Goal: Transaction & Acquisition: Purchase product/service

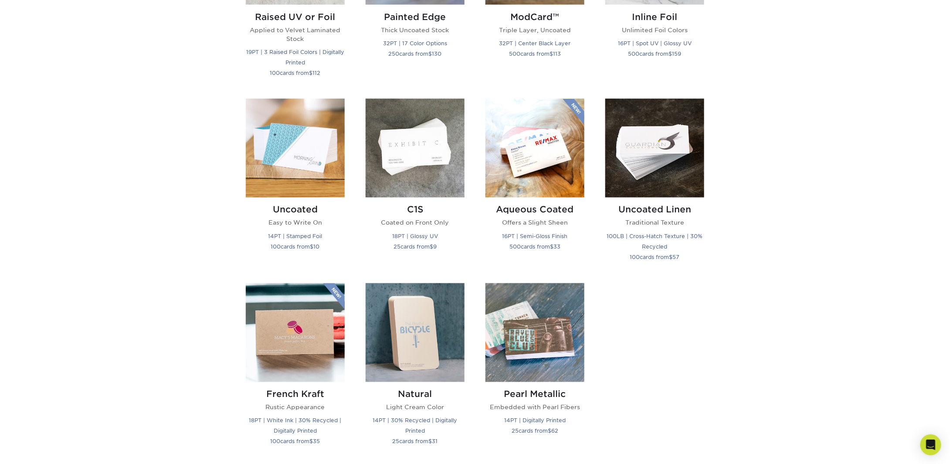
scroll to position [697, 0]
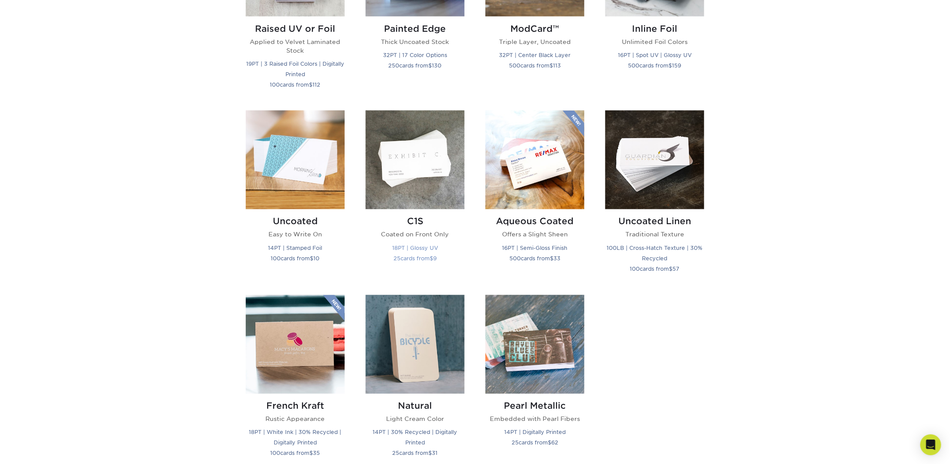
click at [417, 235] on p "Coated on Front Only" at bounding box center [414, 234] width 99 height 9
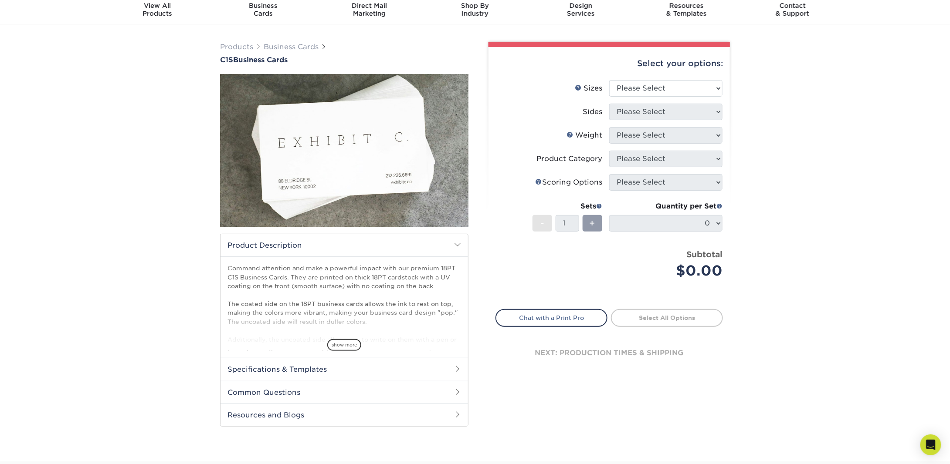
scroll to position [44, 0]
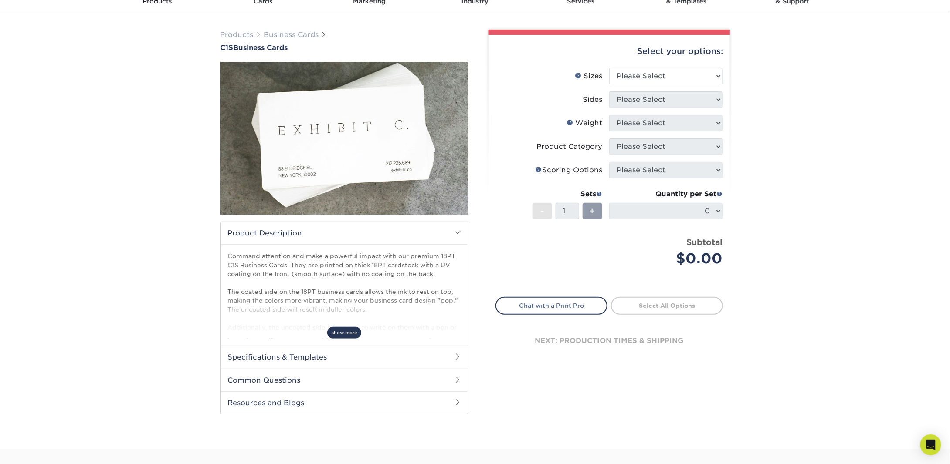
click at [334, 336] on span "show more" at bounding box center [344, 333] width 34 height 12
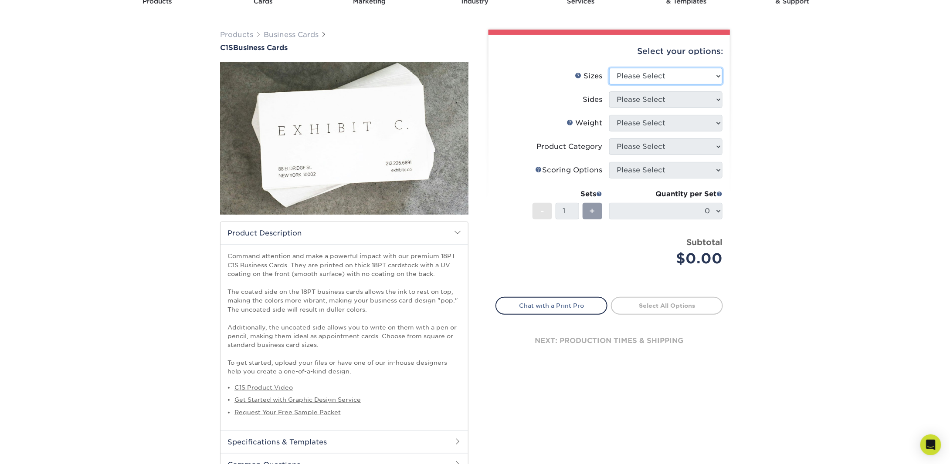
click at [658, 77] on select "Please Select 2" x 3.5" - Standard 2.125" x 3.375" - European 2.5" x 2.5" - Squ…" at bounding box center [665, 76] width 113 height 17
select select "2.00x3.50"
click at [609, 68] on select "Please Select 2" x 3.5" - Standard 2.125" x 3.375" - European 2.5" x 2.5" - Squ…" at bounding box center [665, 76] width 113 height 17
click at [686, 103] on select "Please Select Print Both Sides Print Front Only" at bounding box center [665, 99] width 113 height 17
select select "13abbda7-1d64-4f25-8bb2-c179b224825d"
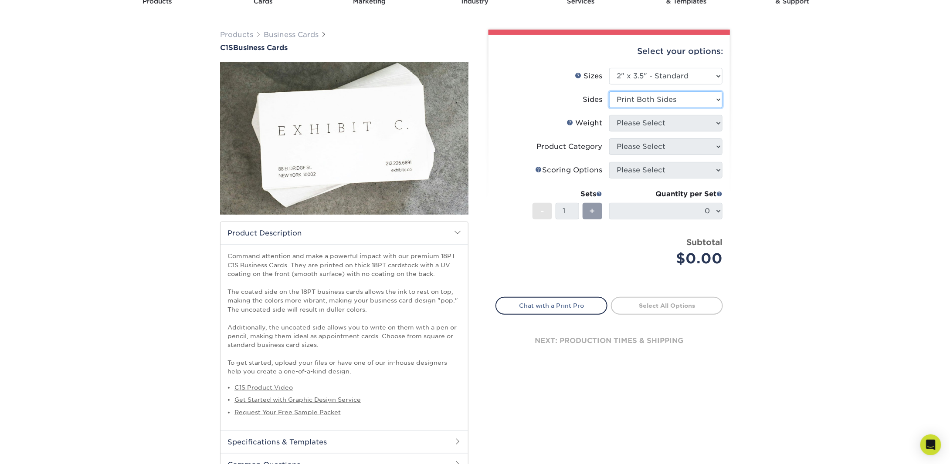
click at [609, 91] on select "Please Select Print Both Sides Print Front Only" at bounding box center [665, 99] width 113 height 17
click at [688, 127] on select "Please Select 18PT C1S" at bounding box center [665, 123] width 113 height 17
select select "18PTC1S"
click at [609, 115] on select "Please Select 18PT C1S" at bounding box center [665, 123] width 113 height 17
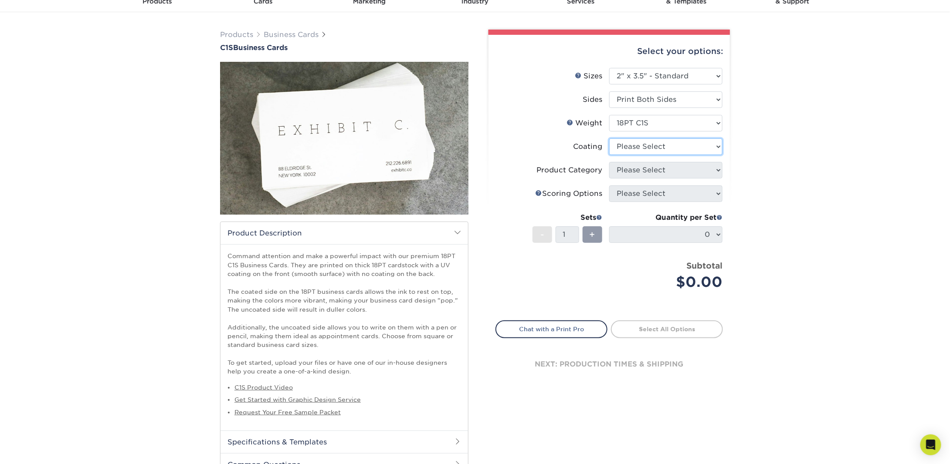
click at [686, 144] on select at bounding box center [665, 147] width 113 height 17
select select "1e8116af-acfc-44b1-83dc-8181aa338834"
click at [609, 139] on select at bounding box center [665, 147] width 113 height 17
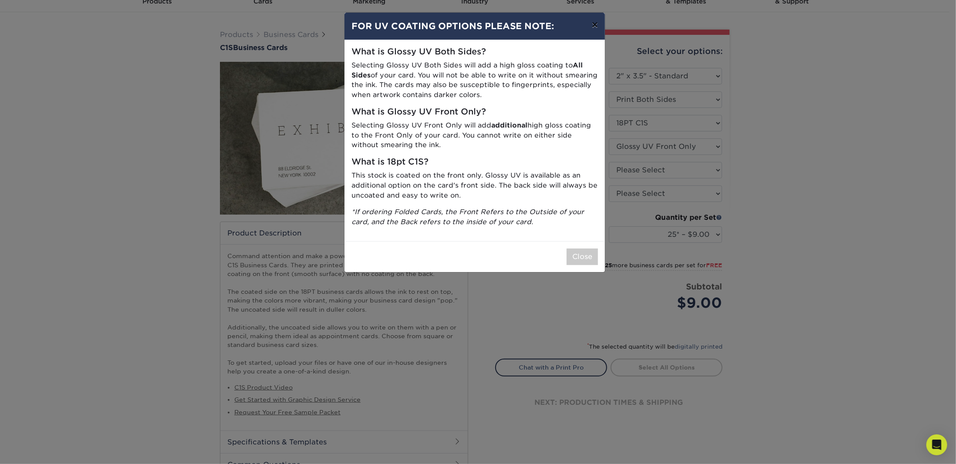
click at [595, 28] on button "×" at bounding box center [595, 25] width 20 height 24
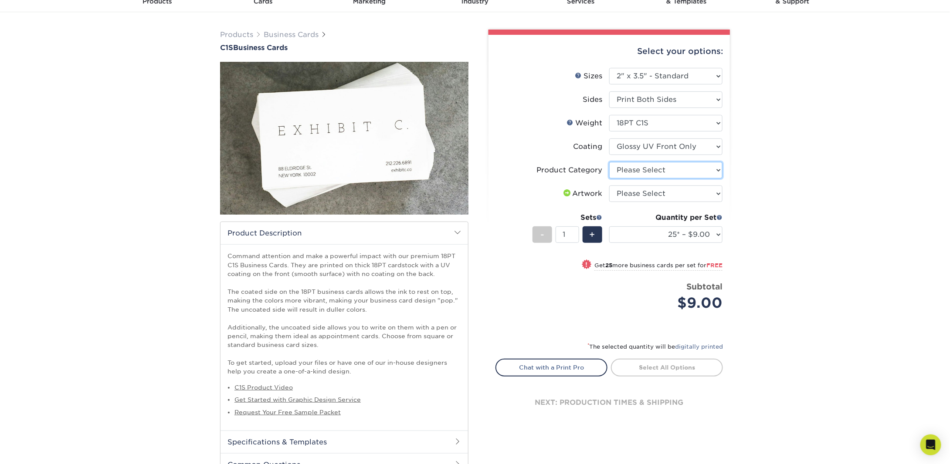
click at [663, 169] on select "Please Select Business Cards" at bounding box center [665, 170] width 113 height 17
select select "3b5148f1-0588-4f88-a218-97bcfdce65c1"
click at [609, 162] on select "Please Select Business Cards" at bounding box center [665, 170] width 113 height 17
click at [673, 195] on select "Please Select I will upload files I need a design - $100" at bounding box center [665, 194] width 113 height 17
select select "upload"
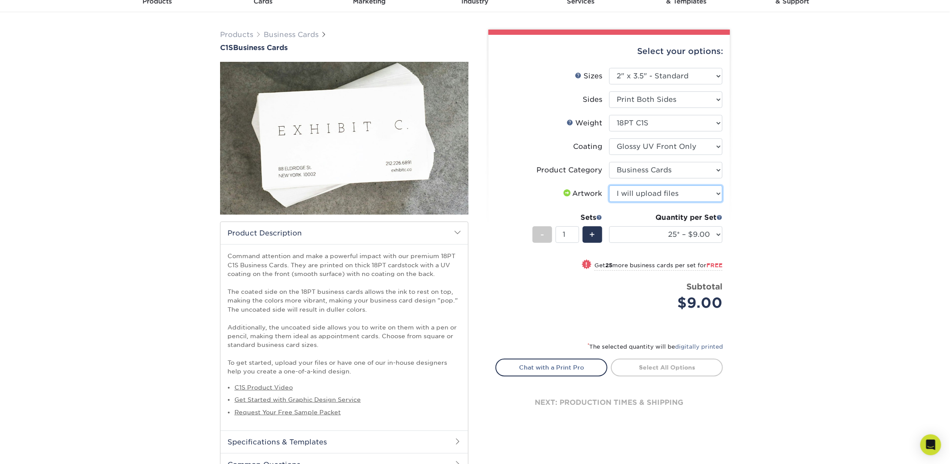
click at [609, 186] on select "Please Select I will upload files I need a design - $100" at bounding box center [665, 194] width 113 height 17
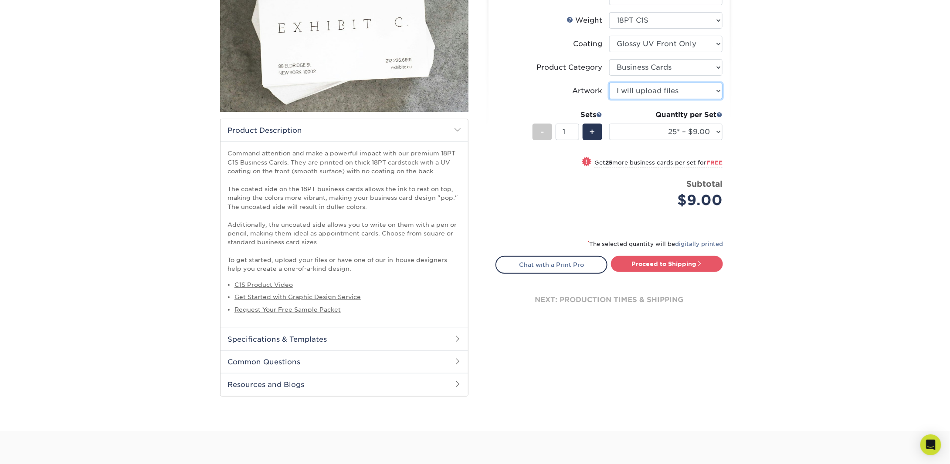
scroll to position [131, 0]
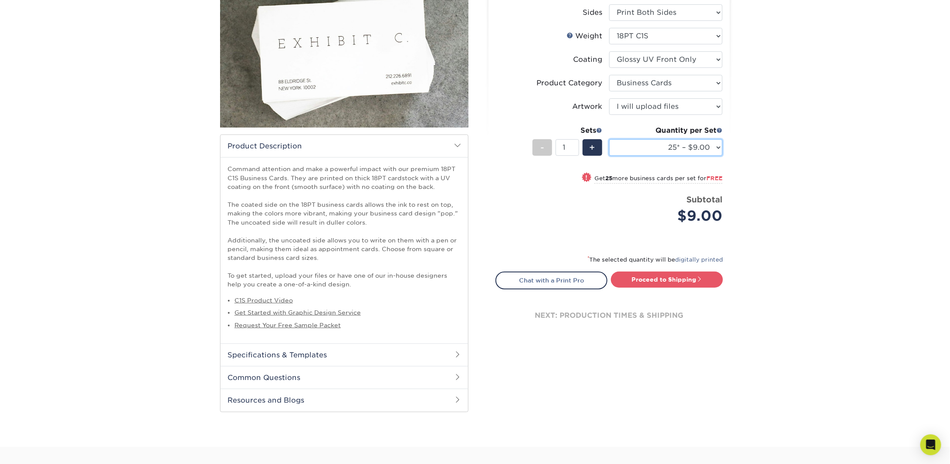
click at [661, 147] on select "25* – $9.00 50* – $9.00 75* – $9.00 100* – $9.00 250* – $20.00 500 – $39.00 100…" at bounding box center [665, 147] width 113 height 17
drag, startPoint x: 764, startPoint y: 168, endPoint x: 751, endPoint y: 169, distance: 12.7
click at [764, 167] on div "Products Business Cards C1S Business Cards" at bounding box center [475, 186] width 950 height 522
click at [709, 153] on select "25* – $9.00 50* – $9.00 75* – $9.00 100* – $9.00 250* – $20.00 500 – $39.00 100…" at bounding box center [665, 147] width 113 height 17
select select "100* – $9.00"
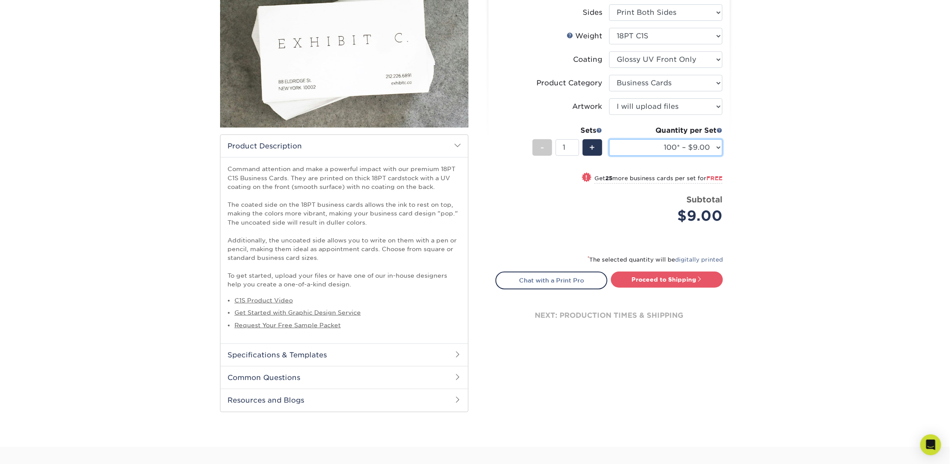
click at [609, 139] on select "25* – $9.00 50* – $9.00 75* – $9.00 100* – $9.00 250* – $20.00 500 – $39.00 100…" at bounding box center [665, 147] width 113 height 17
click at [774, 200] on div "Products Business Cards C1S Business Cards" at bounding box center [475, 186] width 950 height 522
click at [711, 277] on link "Proceed to Shipping" at bounding box center [667, 280] width 112 height 16
type input "Set 1"
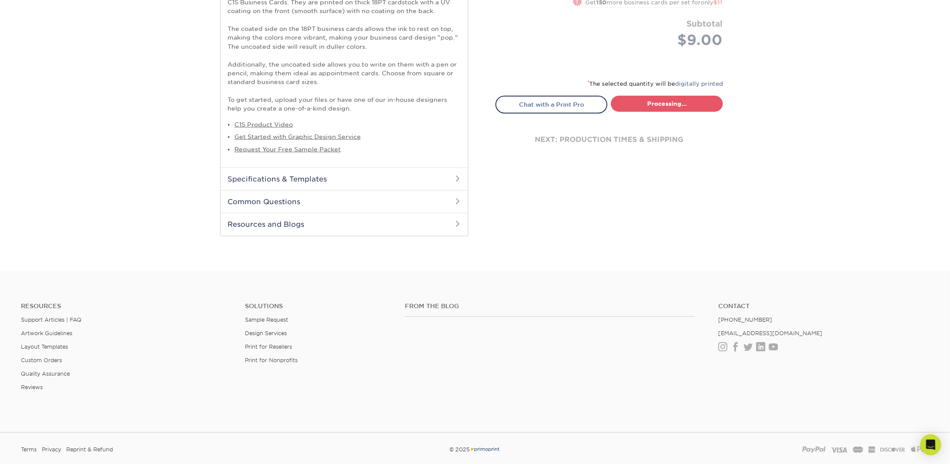
select select "ee637bd0-fbd1-471c-859f-5f082292e332"
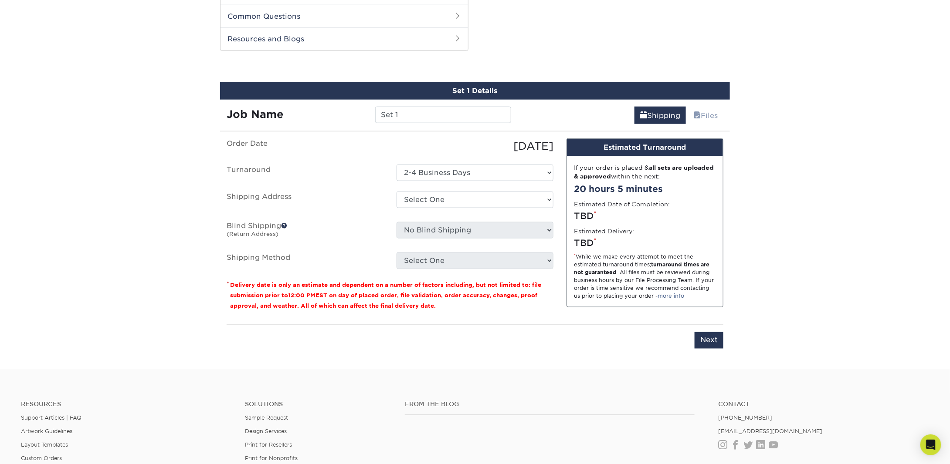
scroll to position [499, 0]
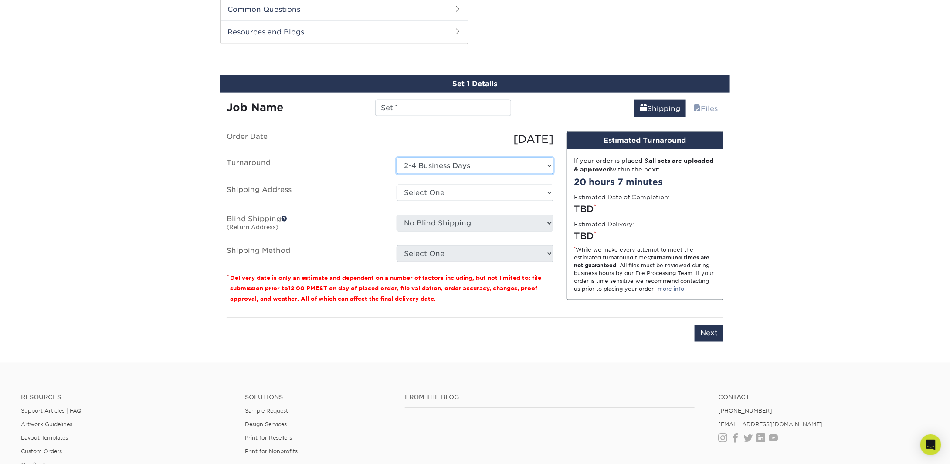
click at [483, 163] on select "Select One 2-4 Business Days" at bounding box center [474, 166] width 157 height 17
click at [488, 190] on select "Select One + Add New Address - Login" at bounding box center [474, 193] width 157 height 17
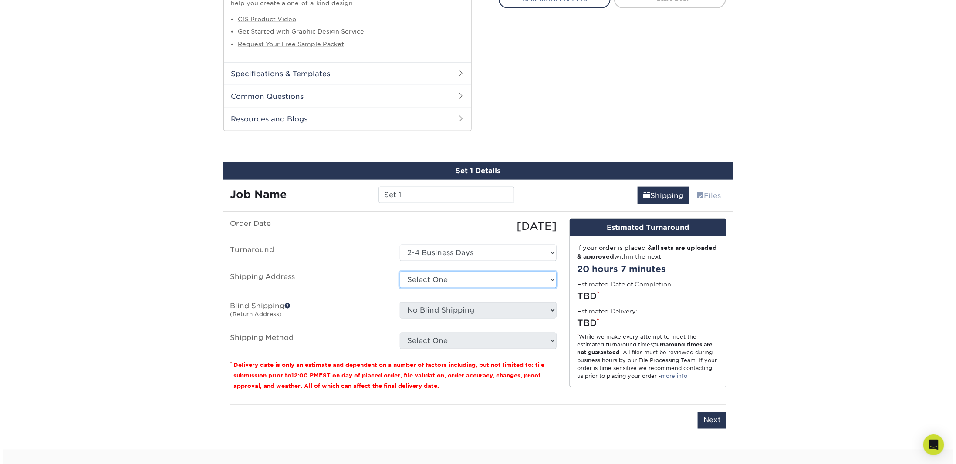
scroll to position [456, 0]
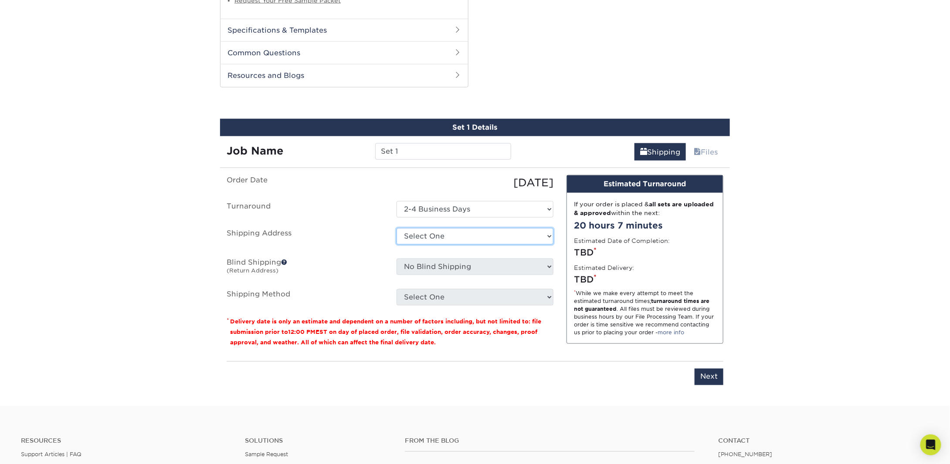
click at [438, 236] on select "Select One + Add New Address - Login" at bounding box center [474, 236] width 157 height 17
select select "newaddress"
click at [396, 228] on select "Select One + Add New Address - Login" at bounding box center [474, 236] width 157 height 17
